Goal: Obtain resource: Obtain resource

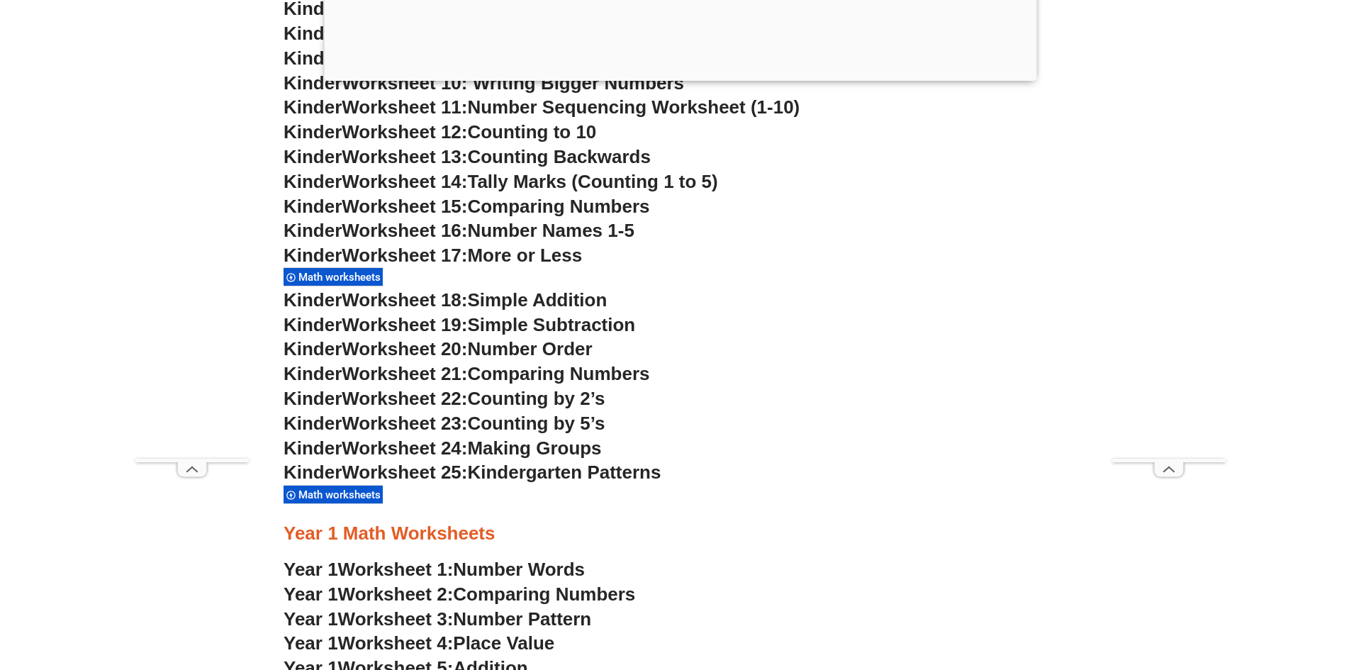
scroll to position [1256, 0]
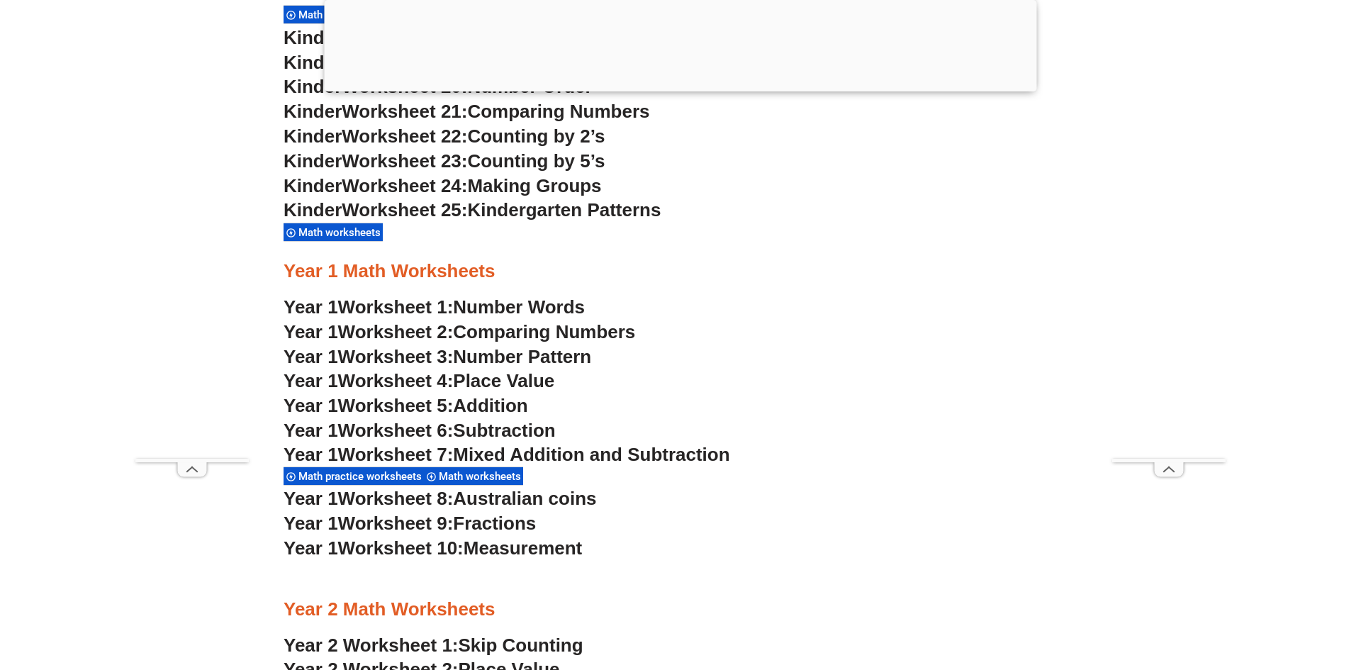
click at [478, 308] on span "Number Words" at bounding box center [519, 306] width 132 height 21
click at [502, 332] on span "Comparing Numbers" at bounding box center [544, 331] width 182 height 21
click at [512, 356] on span "Number Pattern" at bounding box center [522, 356] width 138 height 21
click at [500, 380] on span "Place Value" at bounding box center [503, 380] width 101 height 21
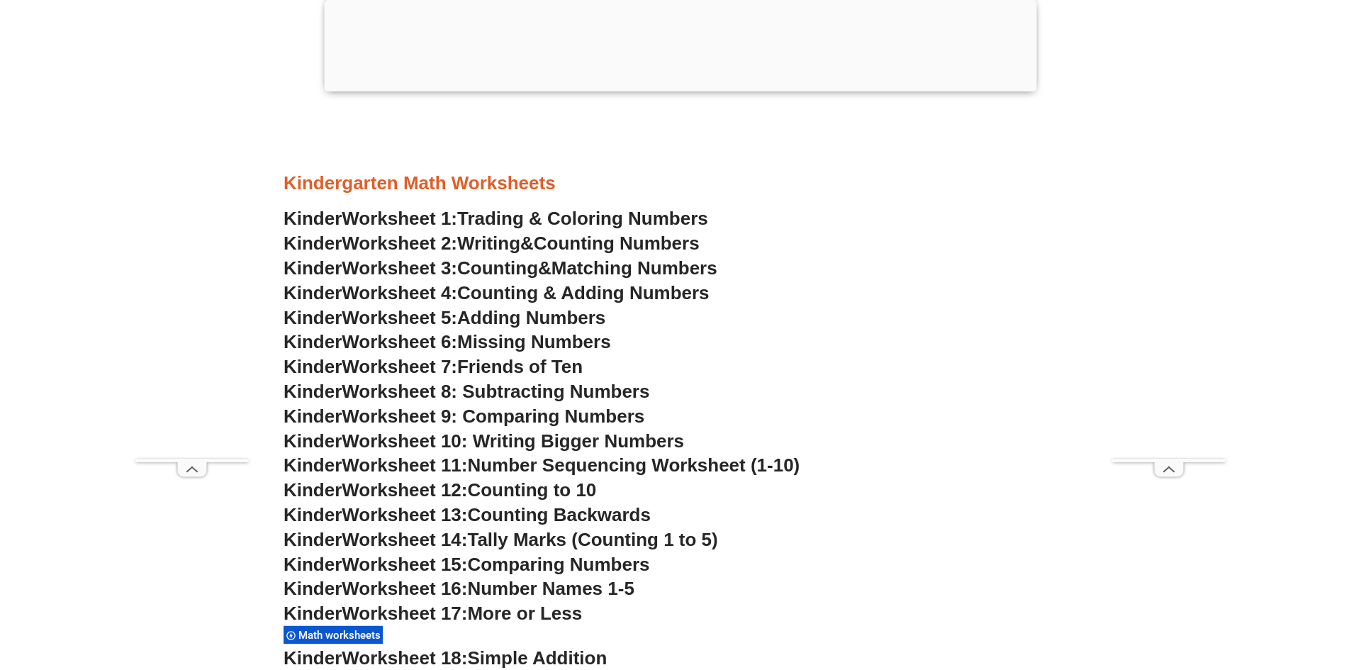
scroll to position [741, 0]
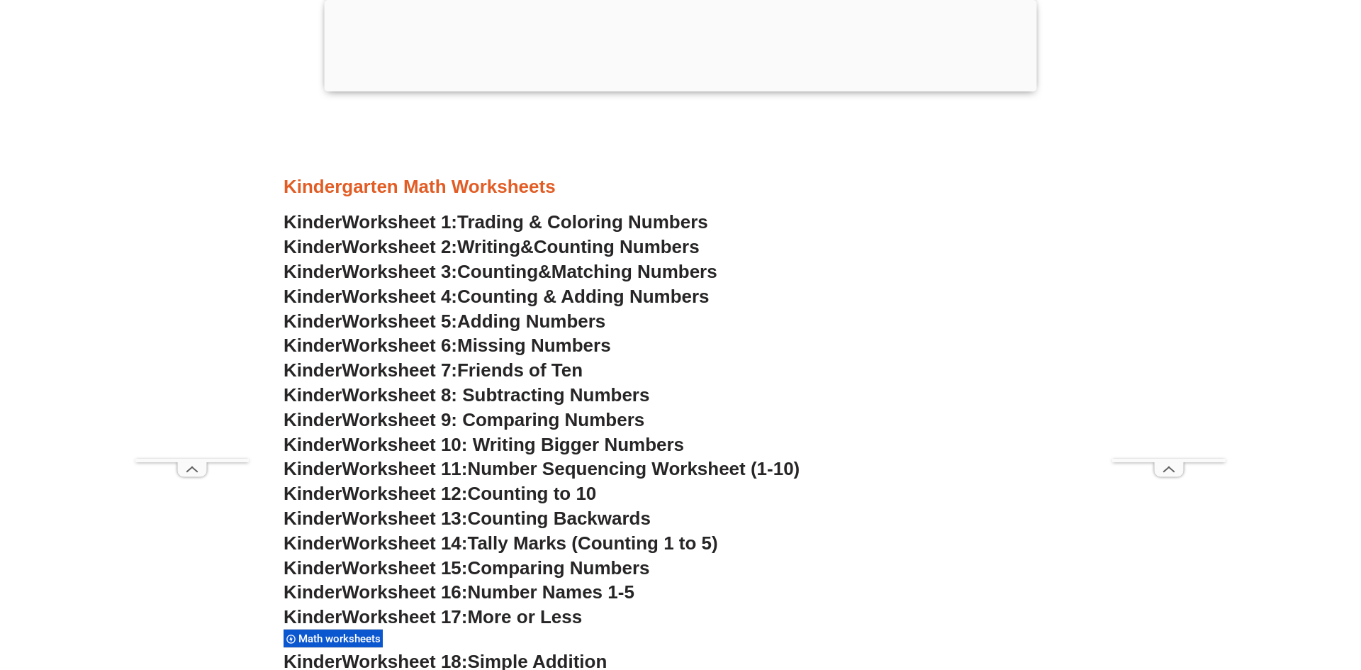
click at [551, 221] on span "Trading & Coloring Numbers" at bounding box center [582, 221] width 251 height 21
click at [440, 264] on span "Worksheet 3:" at bounding box center [400, 271] width 116 height 21
click at [502, 343] on span "Missing Numbers" at bounding box center [534, 344] width 154 height 21
click at [513, 374] on span "Friends of Ten" at bounding box center [519, 369] width 125 height 21
